Goal: Task Accomplishment & Management: Use online tool/utility

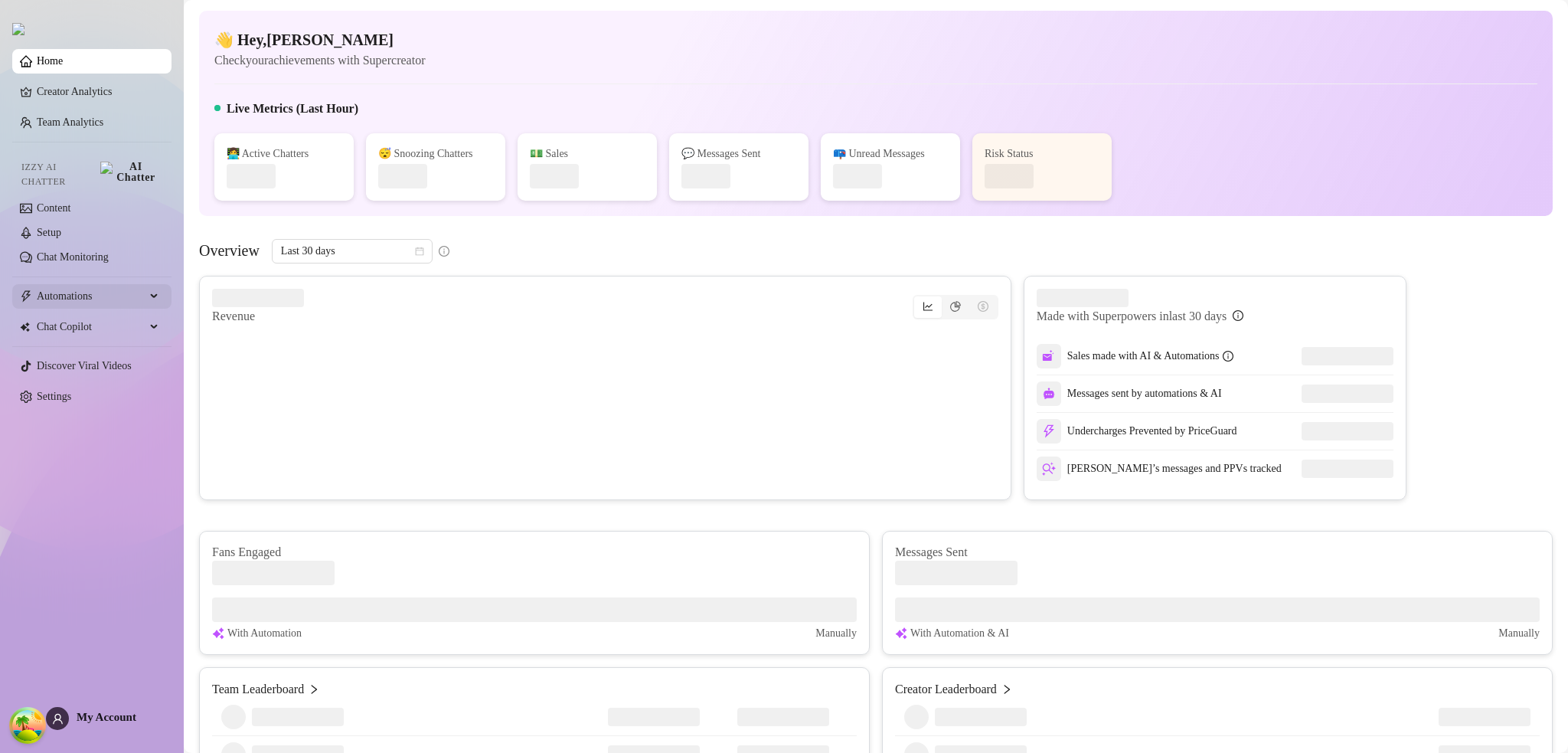
click at [95, 284] on span "Automations" at bounding box center [91, 297] width 108 height 25
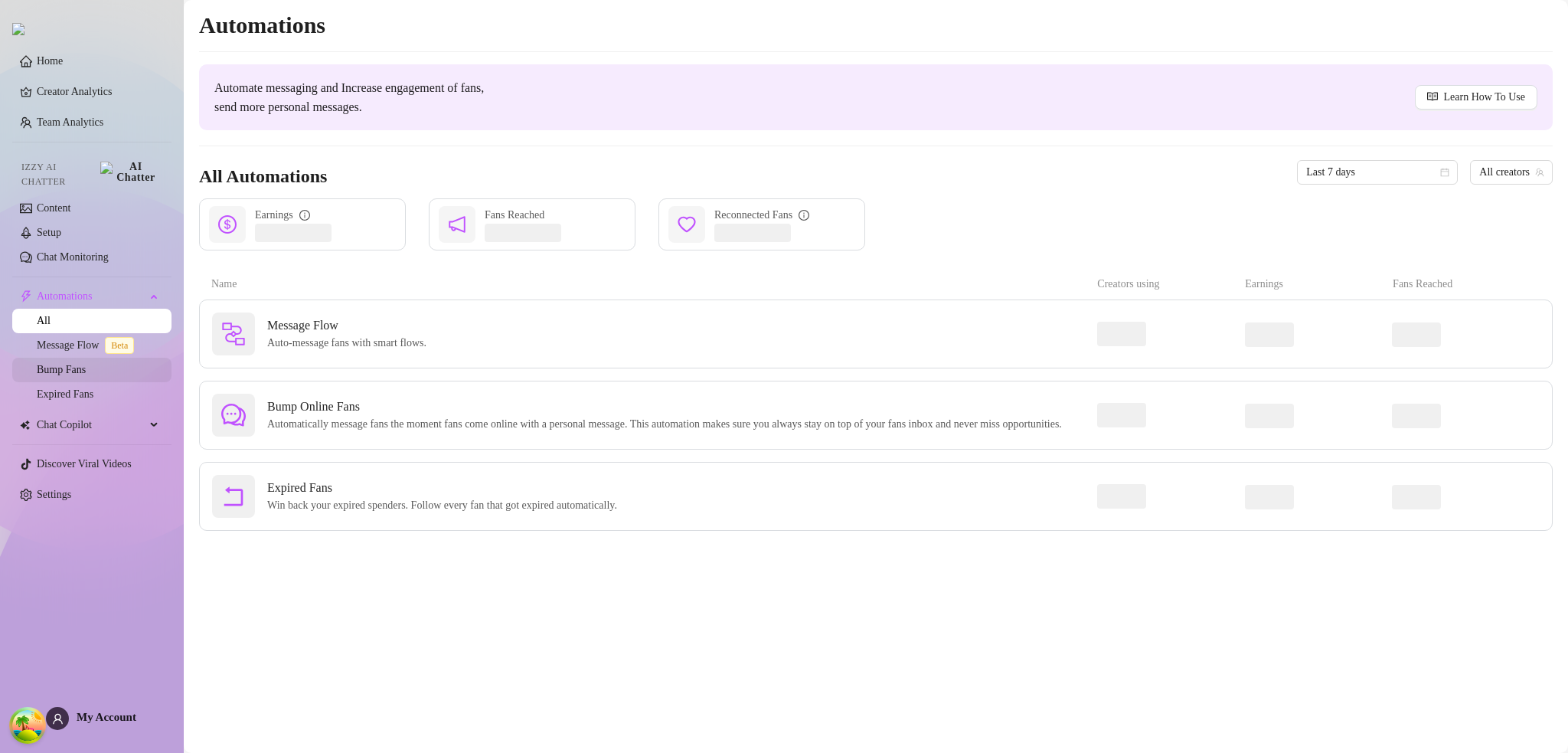
click at [85, 367] on link "Bump Fans" at bounding box center [62, 369] width 49 height 12
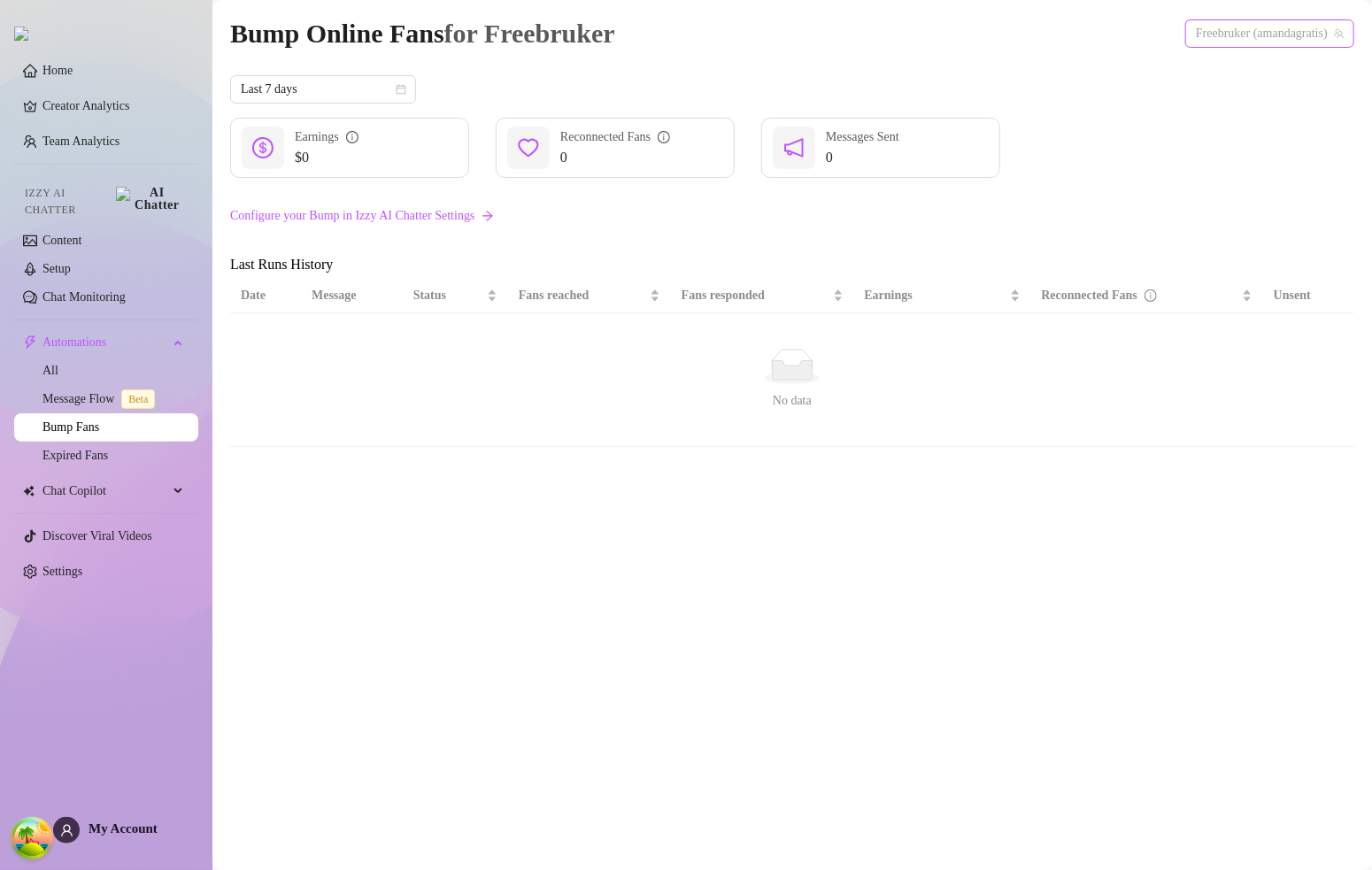
click at [1208, 26] on span "Freebruker (amandagratis)" at bounding box center [1269, 33] width 148 height 27
drag, startPoint x: 1172, startPoint y: 165, endPoint x: 240, endPoint y: 274, distance: 938.4
click at [1170, 165] on div "$0 Earnings 0 Reconnected Fans 0 Messages Sent" at bounding box center [791, 147] width 1124 height 60
click at [134, 832] on span "My Account" at bounding box center [123, 827] width 69 height 14
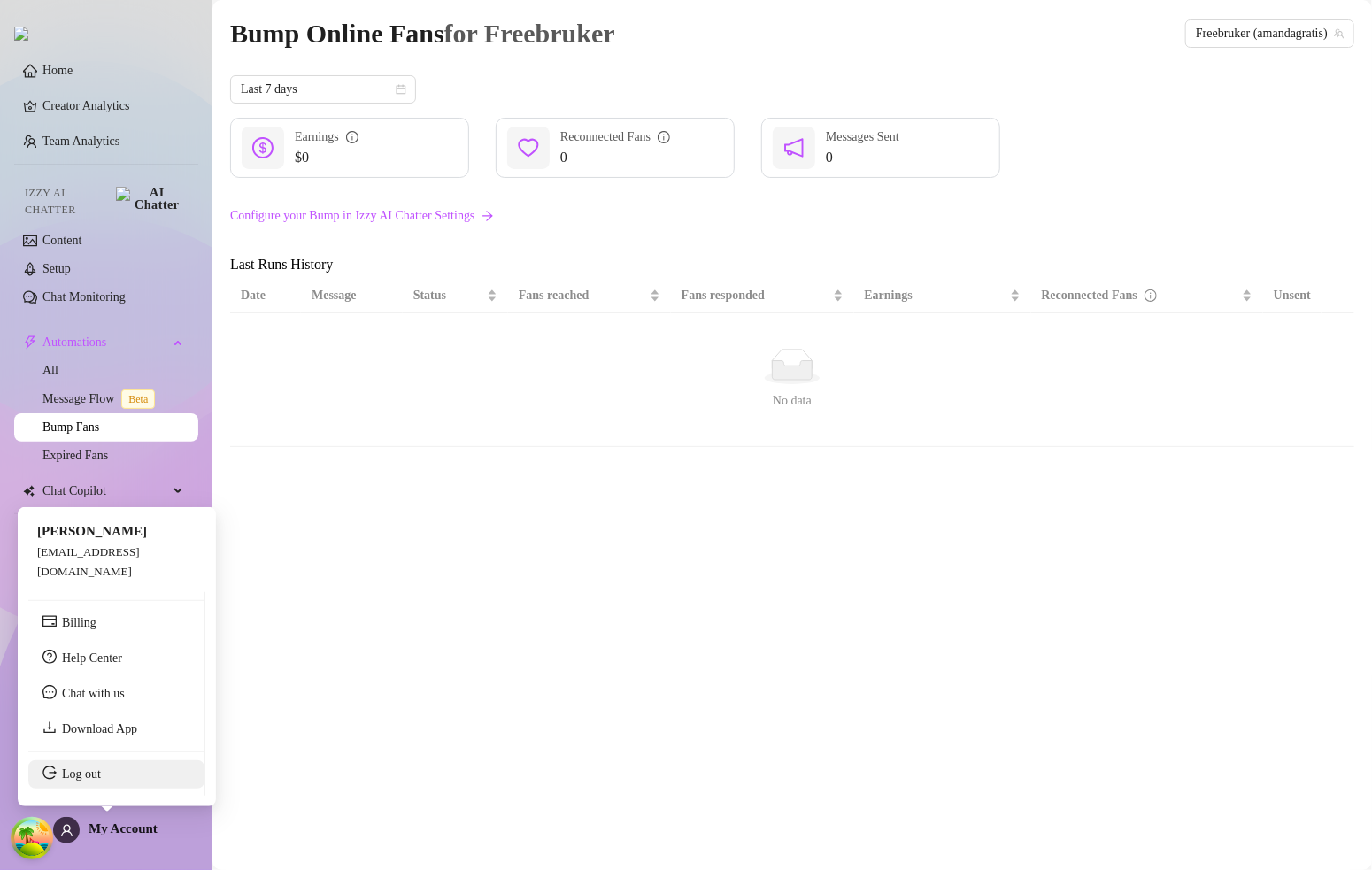
click at [101, 781] on link "Log out" at bounding box center [81, 774] width 39 height 13
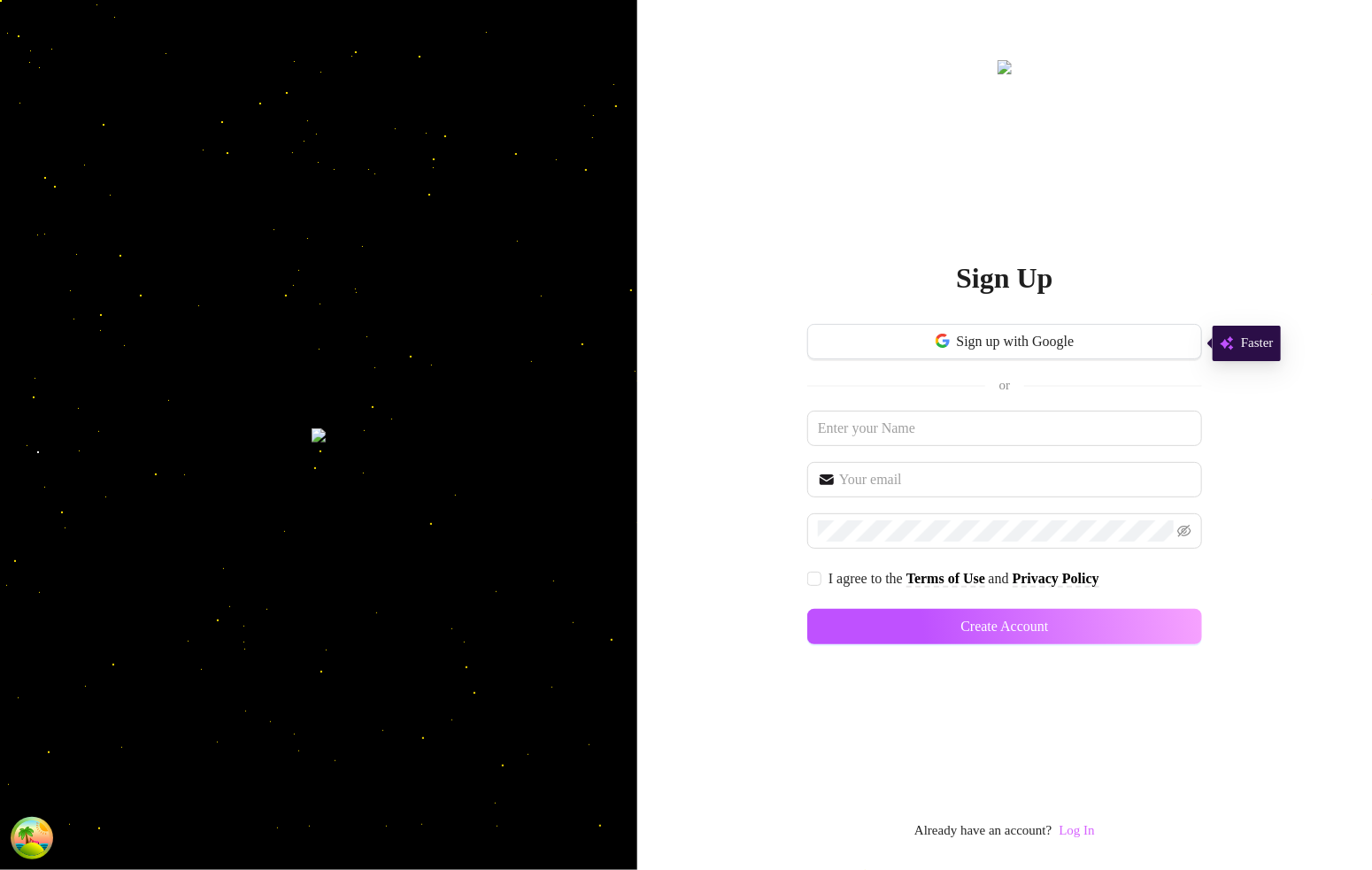
click at [1083, 837] on link "Log In" at bounding box center [1076, 829] width 35 height 14
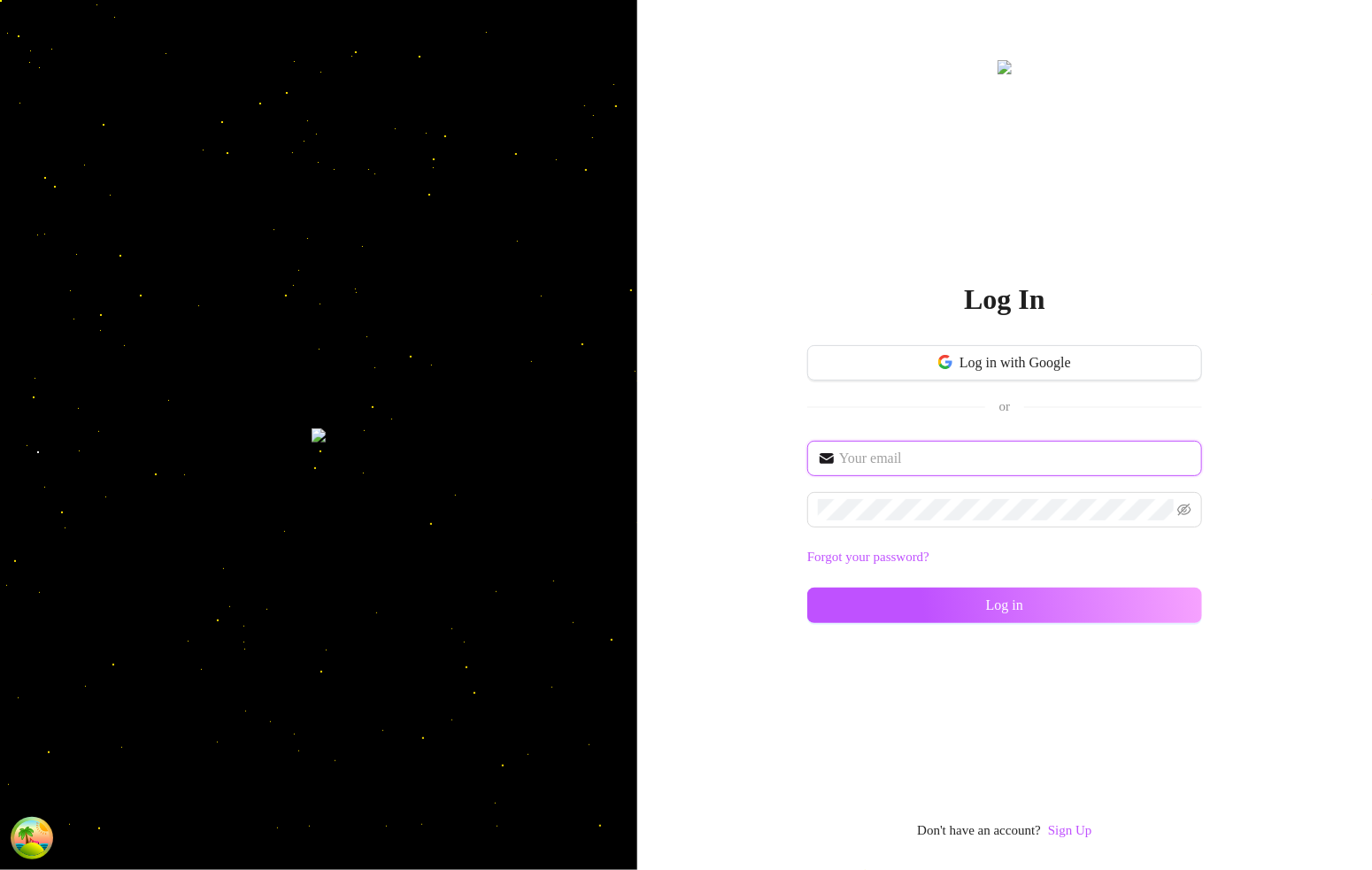
click at [907, 454] on input "text" at bounding box center [1015, 458] width 353 height 21
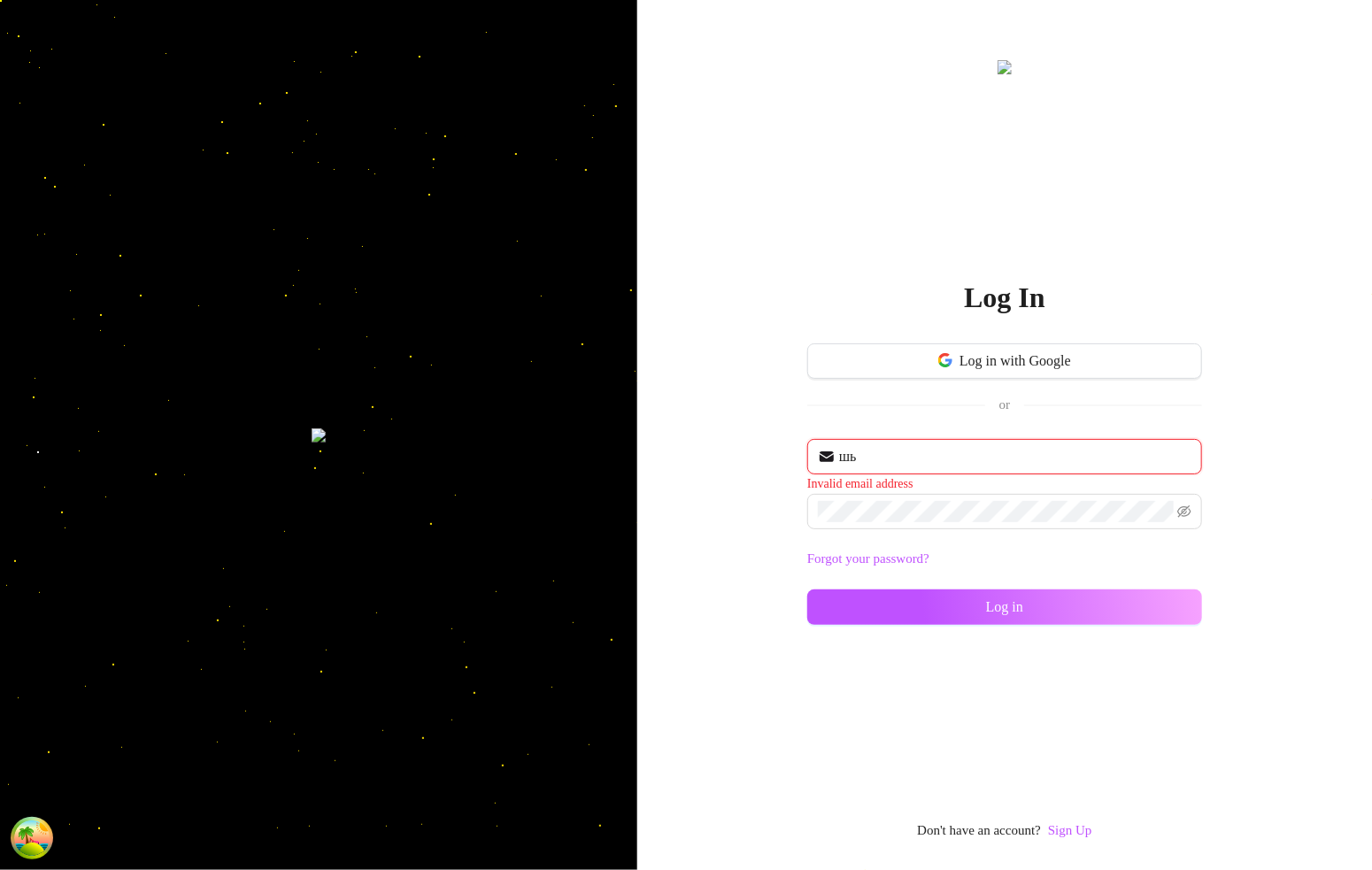
type input "ш"
type input "im@supercreator.app"
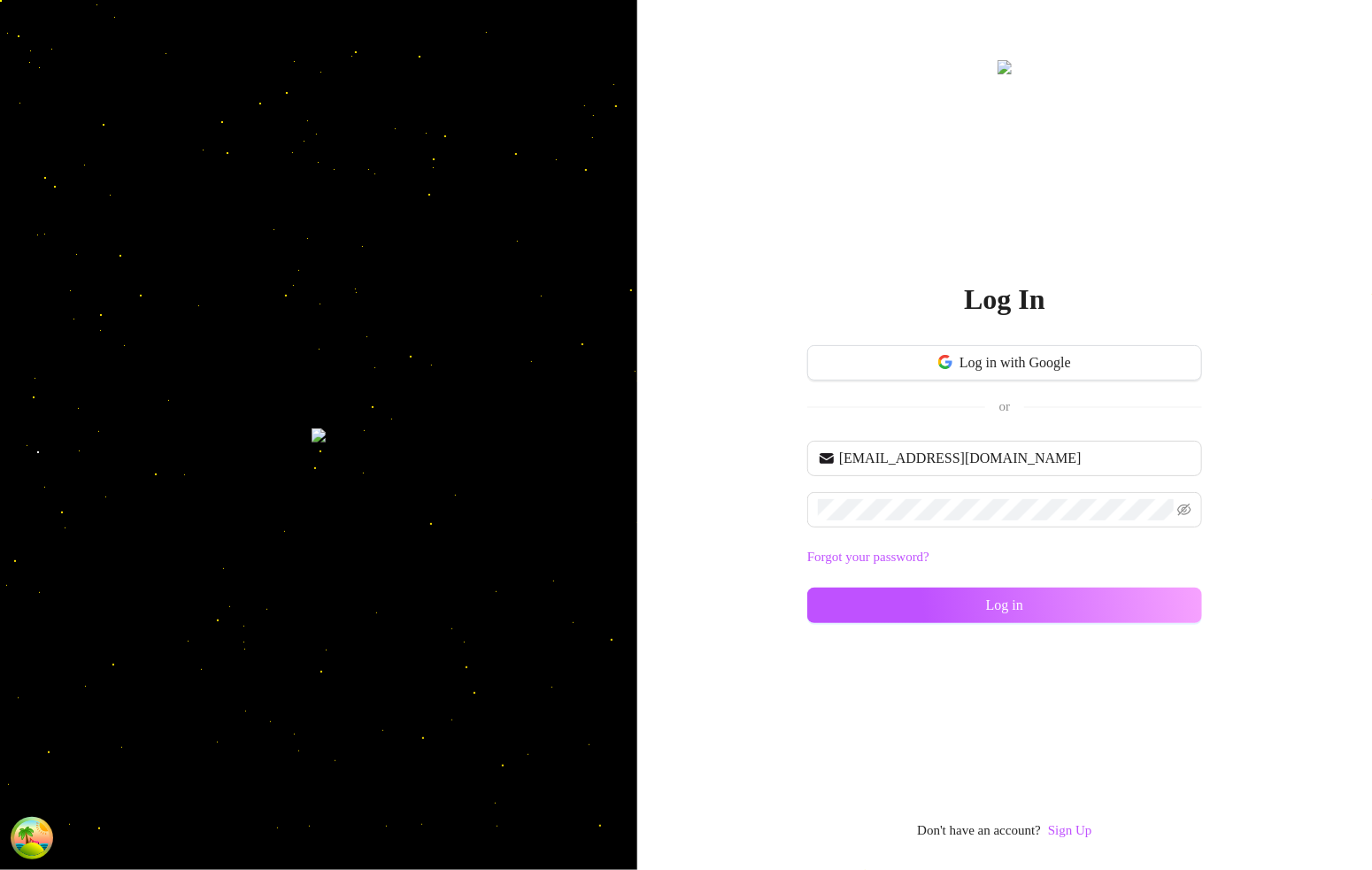
click at [854, 622] on div "im@supercreator.app Forgot your password? Log in" at bounding box center [1003, 539] width 394 height 199
click at [860, 608] on button "Log in" at bounding box center [1003, 604] width 394 height 35
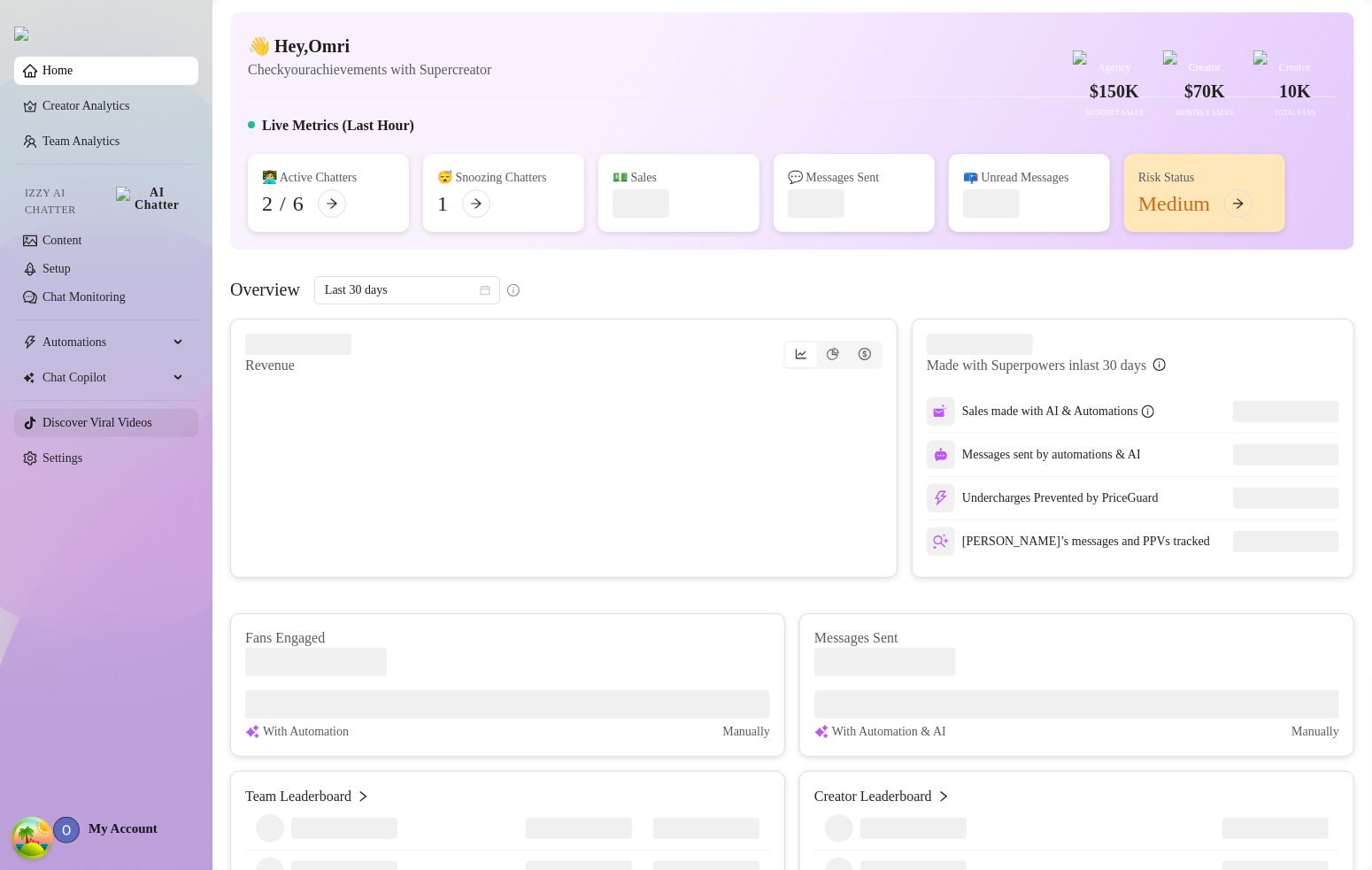
drag, startPoint x: 91, startPoint y: 337, endPoint x: 103, endPoint y: 417, distance: 80.9
click at [91, 337] on span "Automations" at bounding box center [105, 343] width 125 height 28
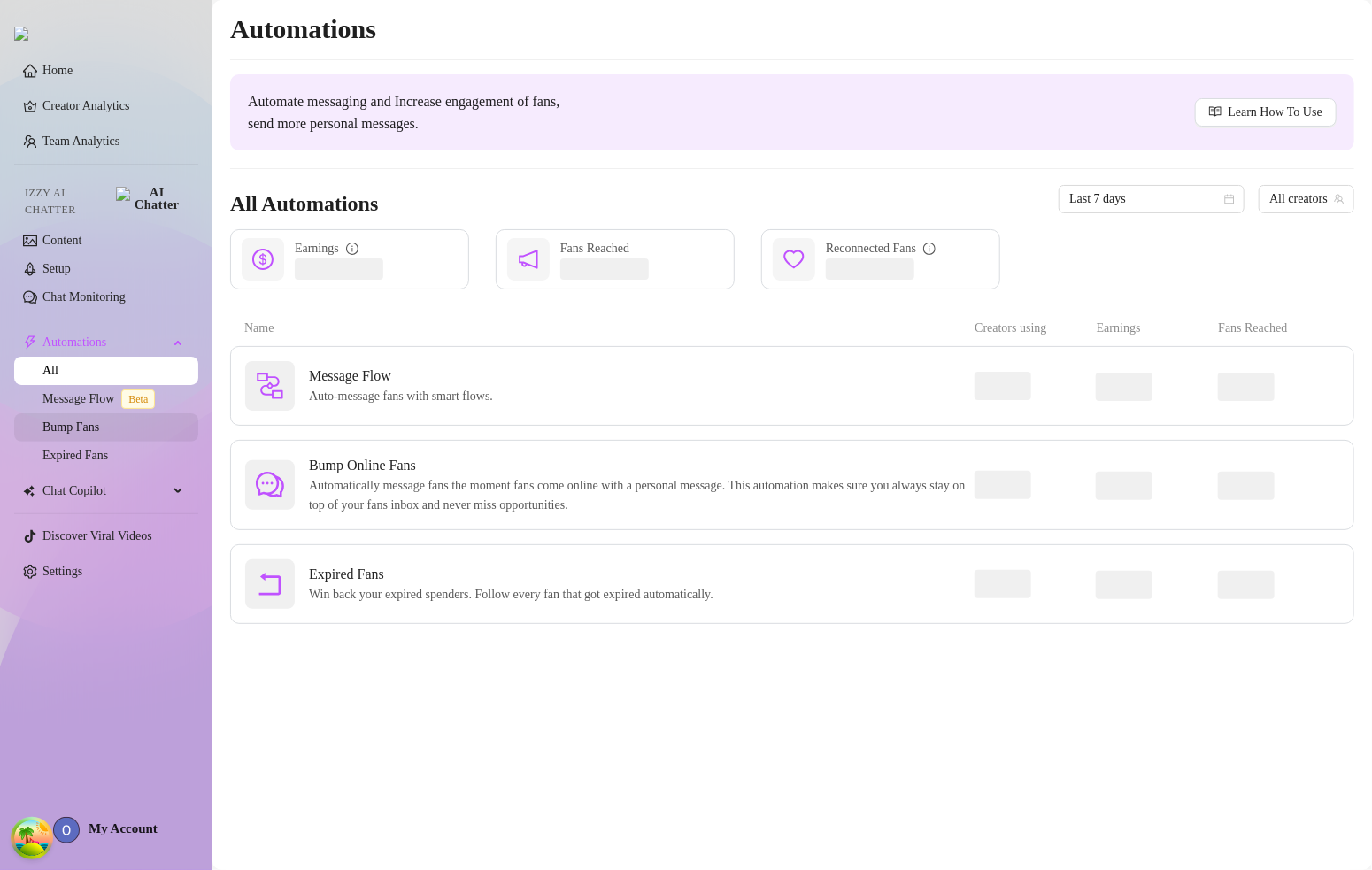
click at [99, 420] on link "Bump Fans" at bounding box center [71, 426] width 57 height 13
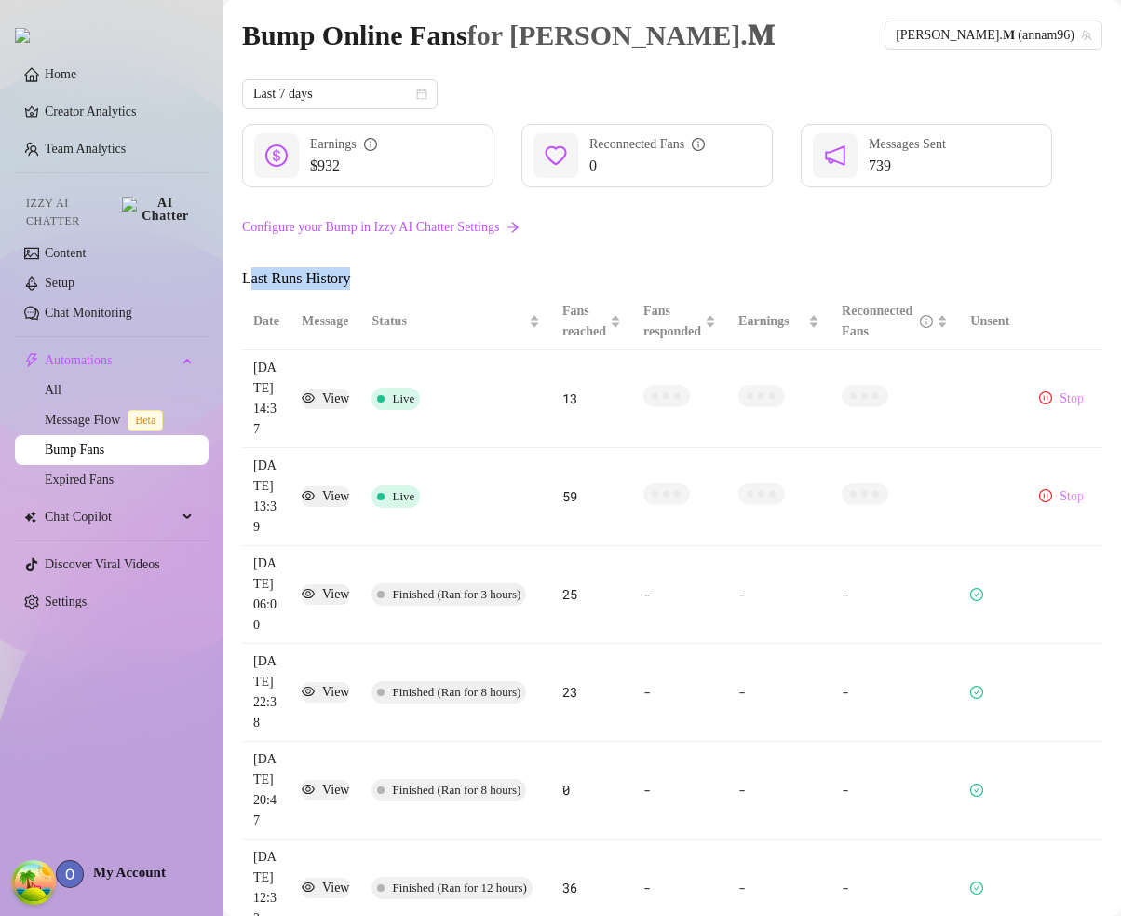
drag, startPoint x: 361, startPoint y: 282, endPoint x: 246, endPoint y: 287, distance: 115.6
click at [246, 287] on span "Last Runs History" at bounding box center [398, 278] width 313 height 22
copy span "Last Runs History"
